Goal: Transaction & Acquisition: Purchase product/service

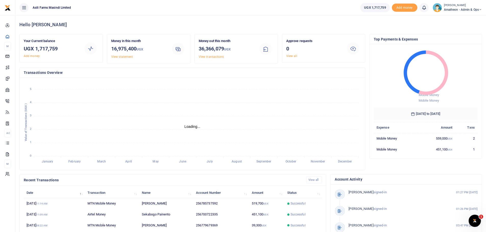
scroll to position [4, 4]
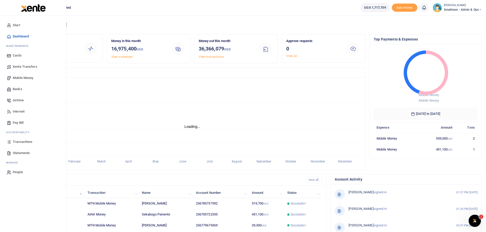
click at [21, 142] on span "Transactions" at bounding box center [23, 142] width 20 height 5
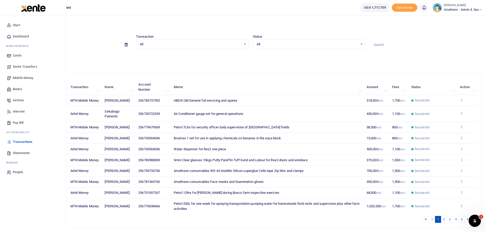
click at [22, 77] on span "Mobile Money" at bounding box center [23, 78] width 20 height 5
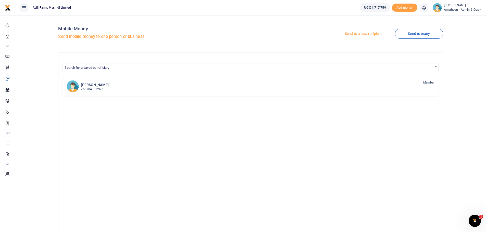
click at [361, 33] on link "Send to a new recipient" at bounding box center [361, 33] width 67 height 9
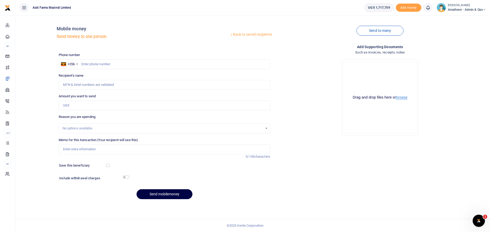
click at [402, 98] on button "browse" at bounding box center [401, 98] width 11 height 4
click at [107, 66] on input "text" at bounding box center [165, 64] width 212 height 10
type input "773865719"
type input "[PERSON_NAME]"
type input "773865719"
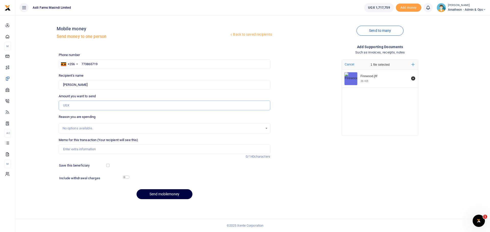
click at [87, 105] on input "Amount you want to send" at bounding box center [165, 106] width 212 height 10
type input "100,000"
click at [87, 151] on input "Memo for this transaction (Your recipient will see this)" at bounding box center [165, 150] width 212 height 10
type input "Firewood for Res1 kitchen one trip"
click at [123, 177] on input "checkbox" at bounding box center [126, 177] width 7 height 3
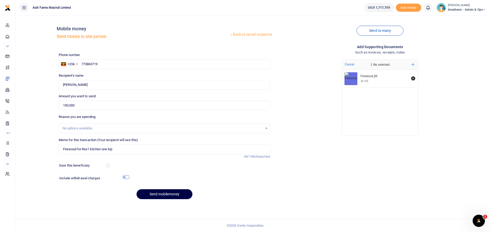
checkbox input "true"
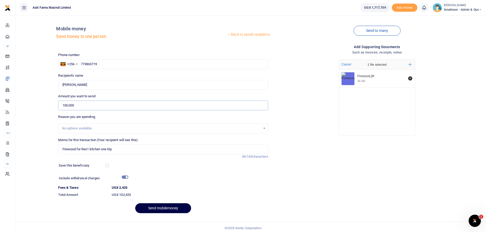
drag, startPoint x: 74, startPoint y: 106, endPoint x: 67, endPoint y: 106, distance: 6.9
click at [67, 106] on input "100,000" at bounding box center [163, 106] width 210 height 10
type input "102,500"
click at [164, 153] on input "Firewood for Res1 kitchen one trip" at bounding box center [163, 150] width 210 height 10
click at [125, 177] on input "checkbox" at bounding box center [125, 177] width 7 height 3
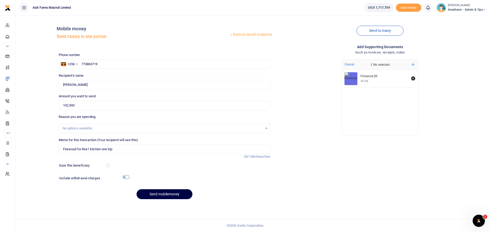
click at [125, 177] on input "checkbox" at bounding box center [126, 177] width 7 height 3
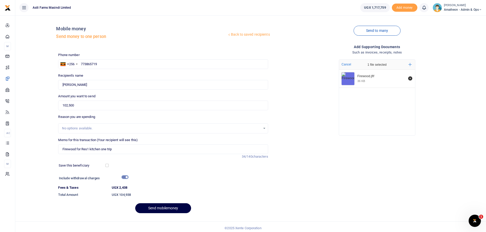
click at [125, 177] on input "checkbox" at bounding box center [125, 177] width 7 height 3
checkbox input "false"
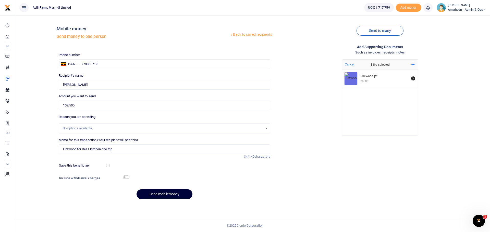
click at [166, 193] on button "Send mobilemoney" at bounding box center [165, 195] width 56 height 10
